Goal: Navigation & Orientation: Find specific page/section

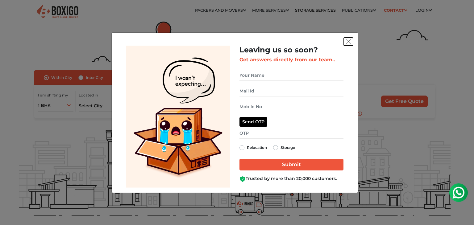
click at [348, 42] on img "get free quote dialog" at bounding box center [348, 42] width 6 height 6
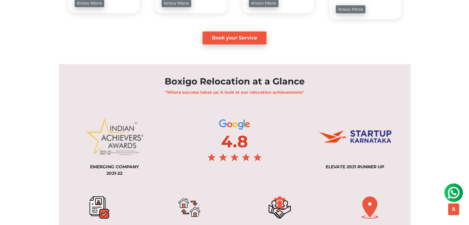
scroll to position [493, 0]
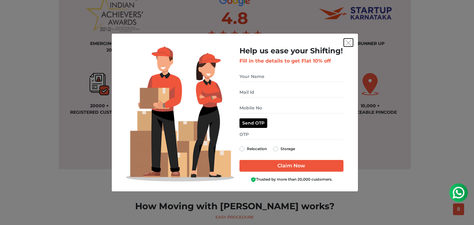
click at [348, 44] on img "get free quote dialog" at bounding box center [348, 43] width 6 height 6
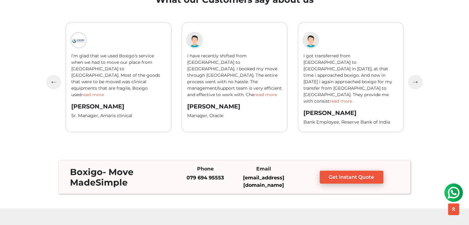
scroll to position [1542, 0]
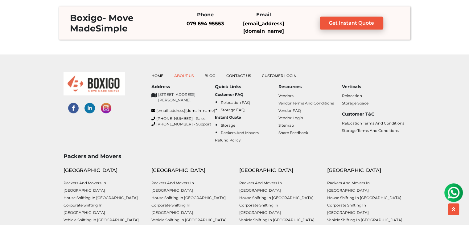
click at [181, 75] on link "About Us" at bounding box center [183, 75] width 19 height 5
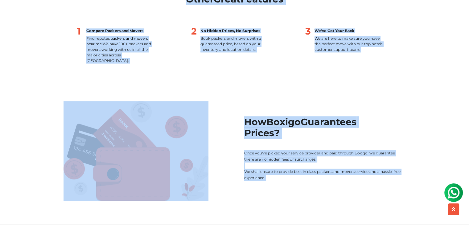
scroll to position [753, 0]
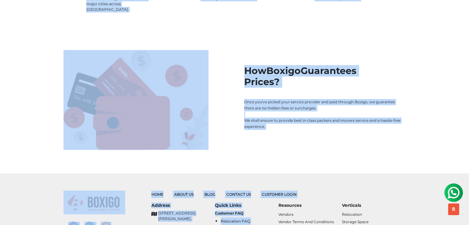
drag, startPoint x: 64, startPoint y: 43, endPoint x: 322, endPoint y: 124, distance: 270.5
copy main "An ultra-modern startup that binds technology with conventional business We pro…"
click at [391, 65] on h2 "How Boxigo Guarantees Prices?" at bounding box center [325, 76] width 162 height 22
